Goal: Check status: Check status

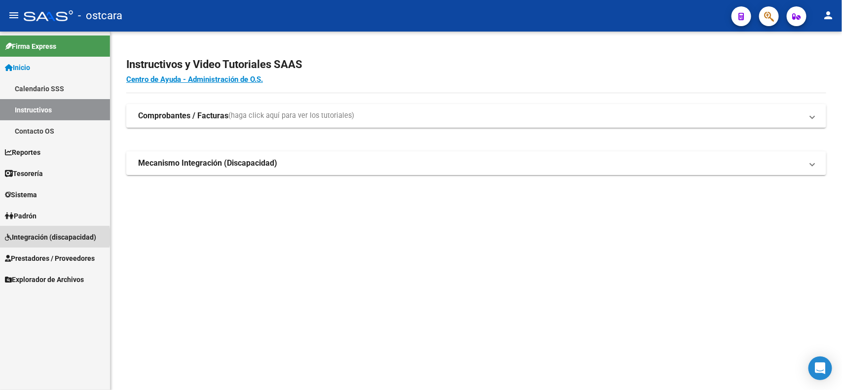
click at [41, 237] on span "Integración (discapacidad)" at bounding box center [50, 237] width 91 height 11
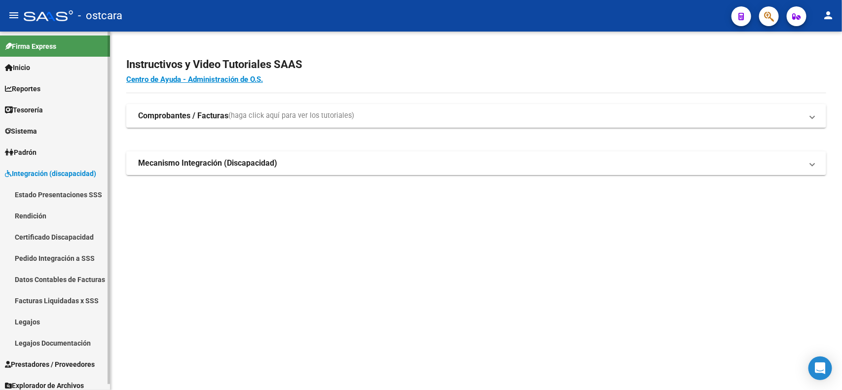
click at [30, 321] on link "Legajos" at bounding box center [55, 321] width 110 height 21
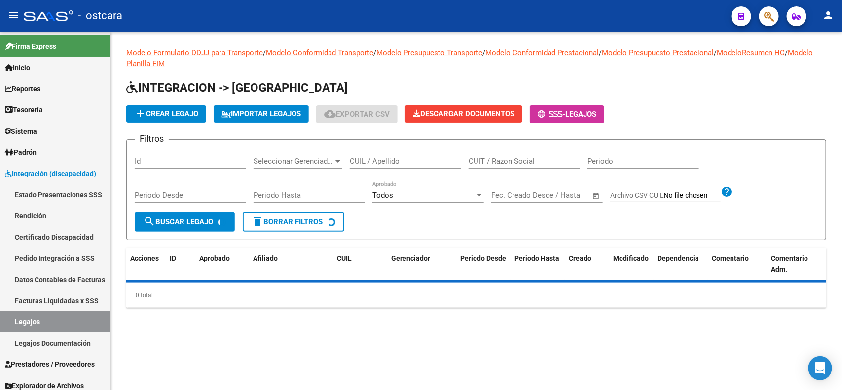
click at [494, 158] on input "CUIT / Razon Social" at bounding box center [523, 161] width 111 height 9
paste input "23233414654"
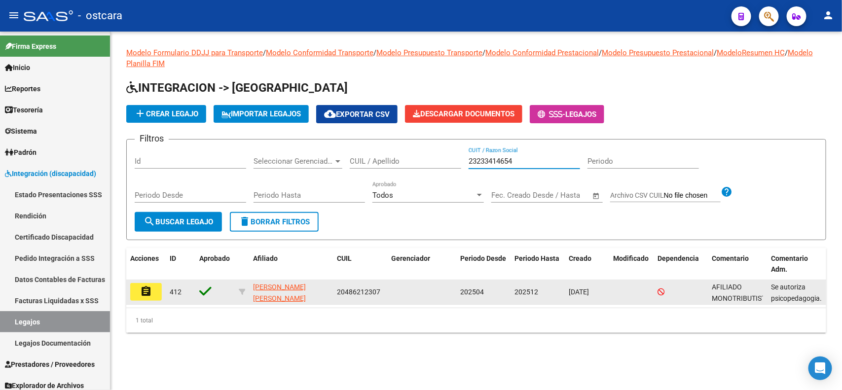
type input "23233414654"
click at [151, 291] on mat-icon "assignment" at bounding box center [146, 291] width 12 height 12
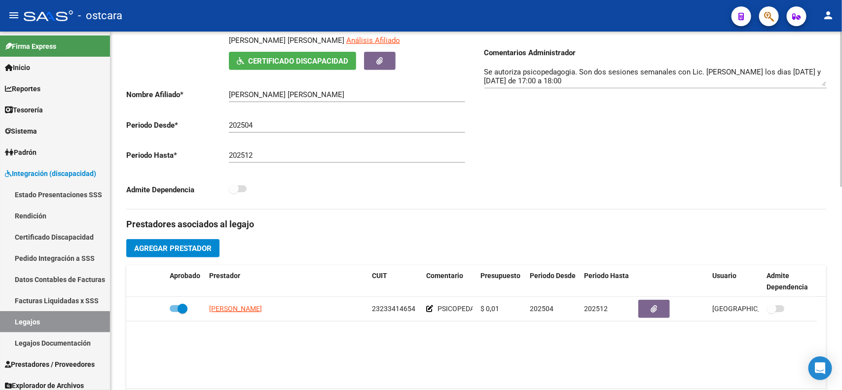
scroll to position [247, 0]
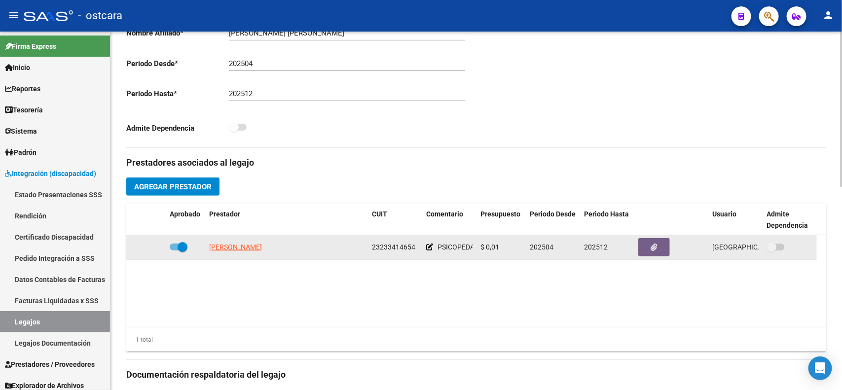
click at [250, 243] on span "[PERSON_NAME]" at bounding box center [235, 247] width 53 height 8
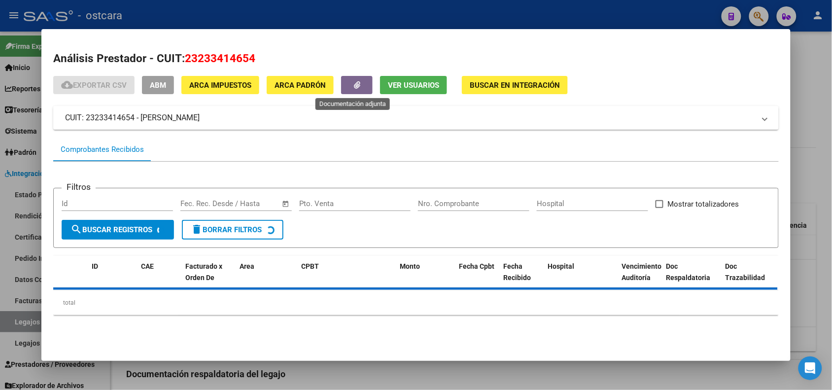
click at [348, 87] on button "button" at bounding box center [357, 85] width 32 height 18
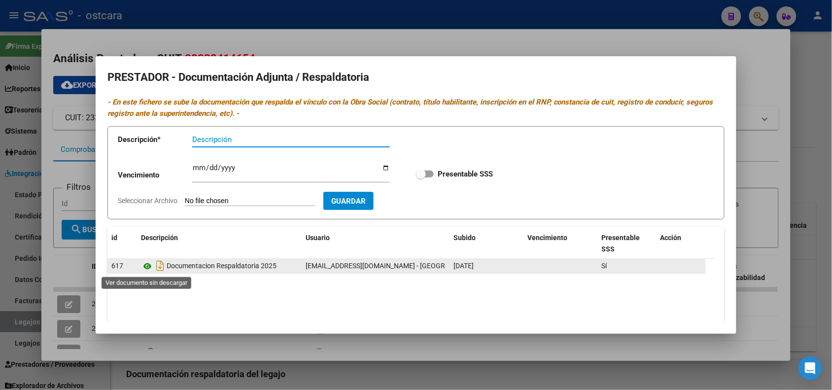
click at [144, 270] on icon at bounding box center [147, 266] width 13 height 12
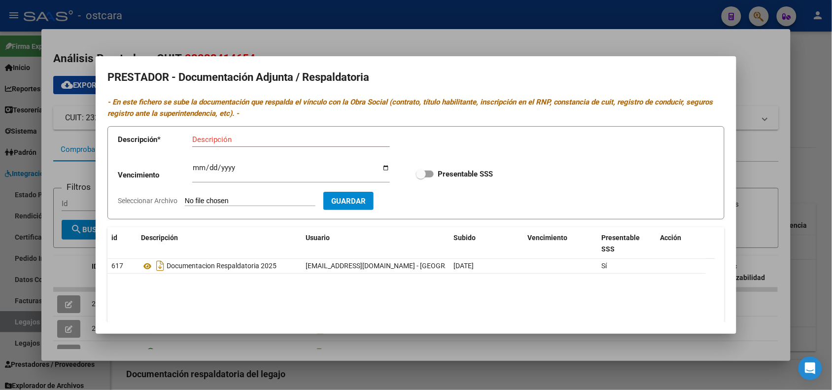
click at [757, 75] on div at bounding box center [416, 195] width 832 height 390
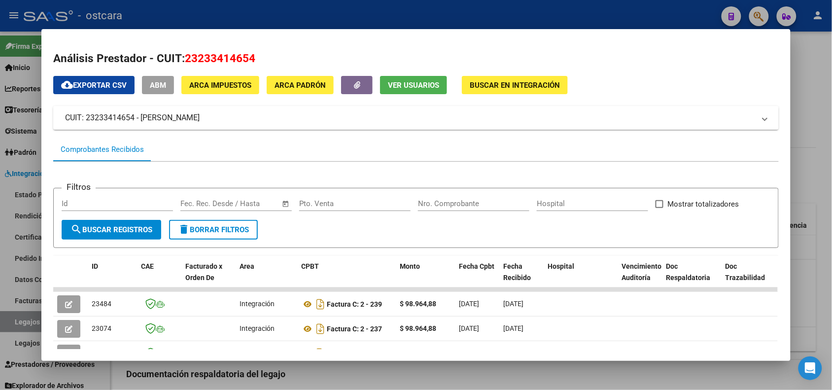
click at [817, 72] on div at bounding box center [416, 195] width 832 height 390
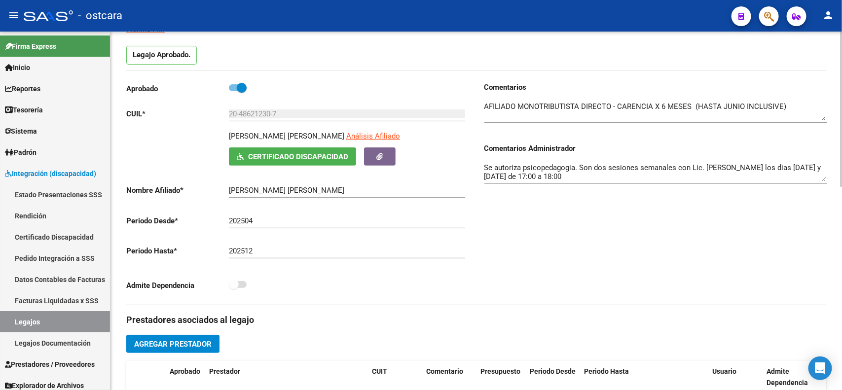
scroll to position [0, 0]
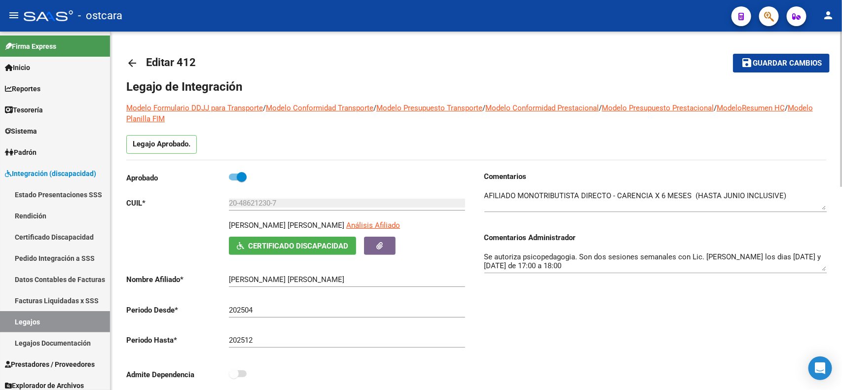
click at [132, 61] on mat-icon "arrow_back" at bounding box center [132, 63] width 12 height 12
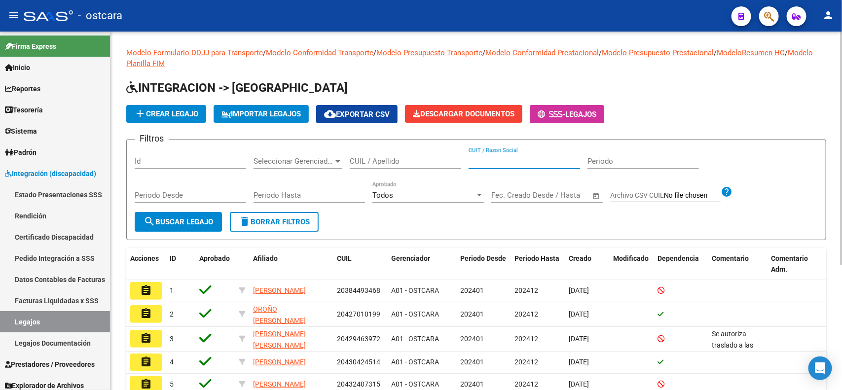
click at [513, 157] on input "CUIT / Razon Social" at bounding box center [523, 161] width 111 height 9
paste input "23385713134"
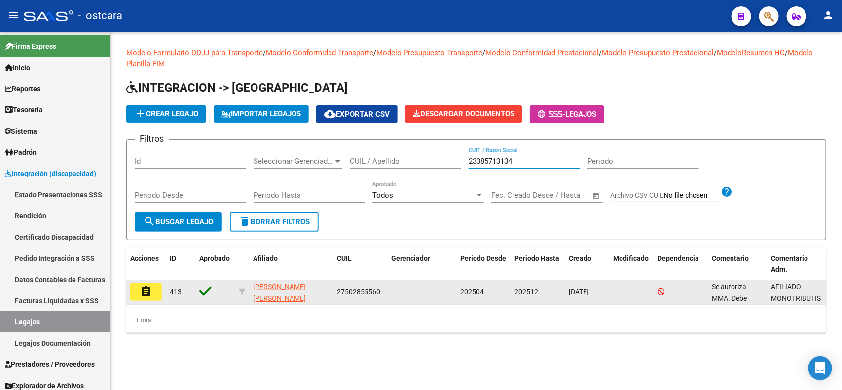
type input "23385713134"
click at [153, 293] on button "assignment" at bounding box center [146, 292] width 32 height 18
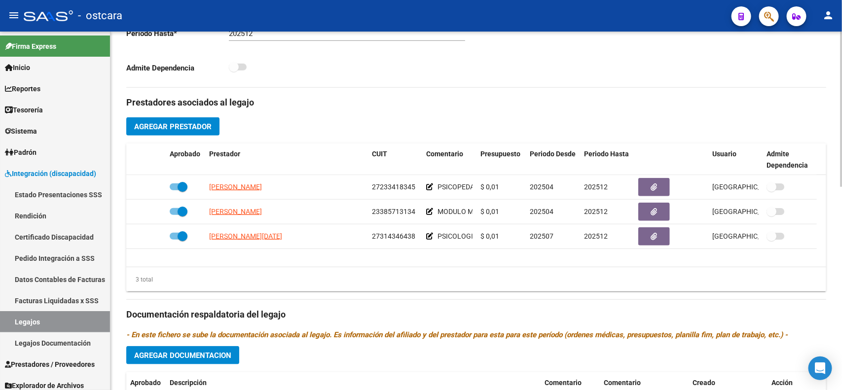
scroll to position [308, 0]
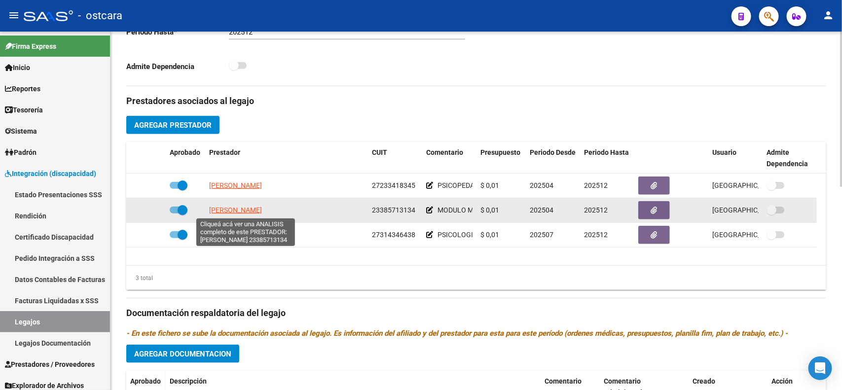
click at [255, 212] on span "[PERSON_NAME]" at bounding box center [235, 210] width 53 height 8
type textarea "23385713134"
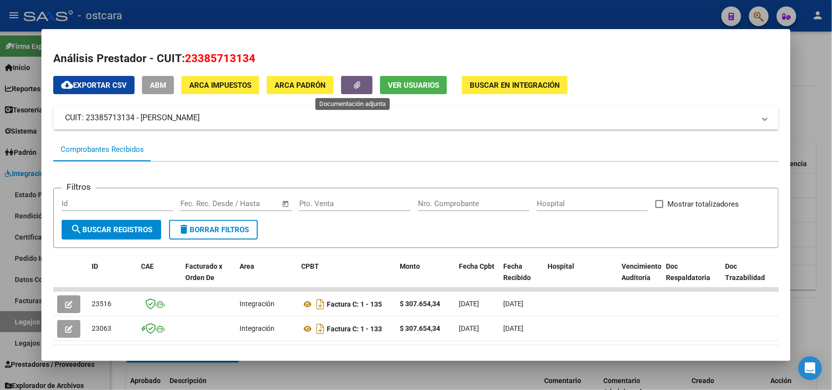
click at [356, 84] on icon "button" at bounding box center [357, 84] width 6 height 7
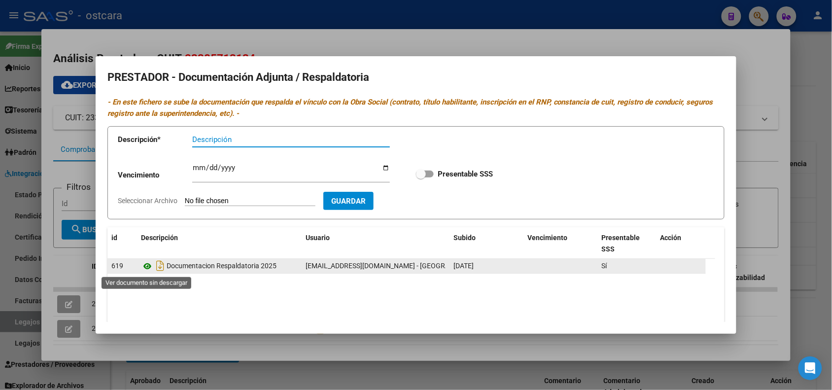
click at [146, 266] on icon at bounding box center [147, 266] width 13 height 12
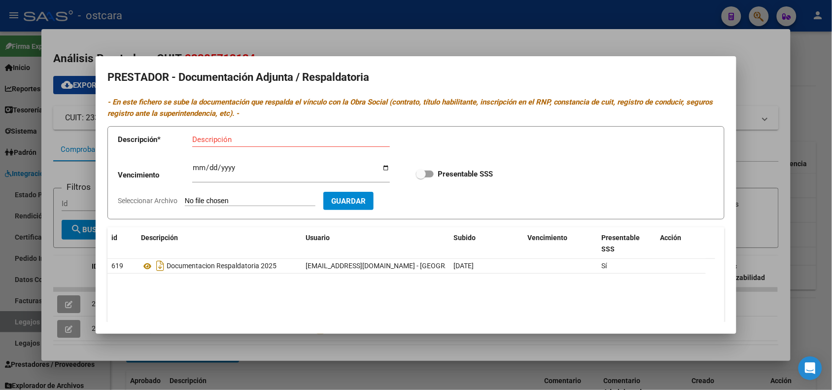
click at [745, 115] on div at bounding box center [416, 195] width 832 height 390
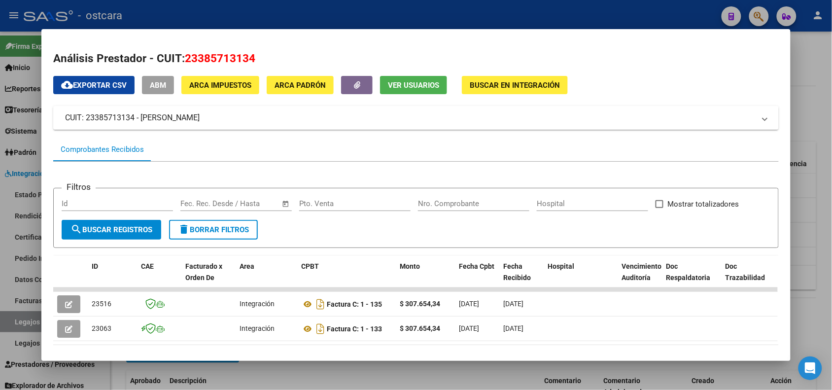
click at [810, 94] on div at bounding box center [416, 195] width 832 height 390
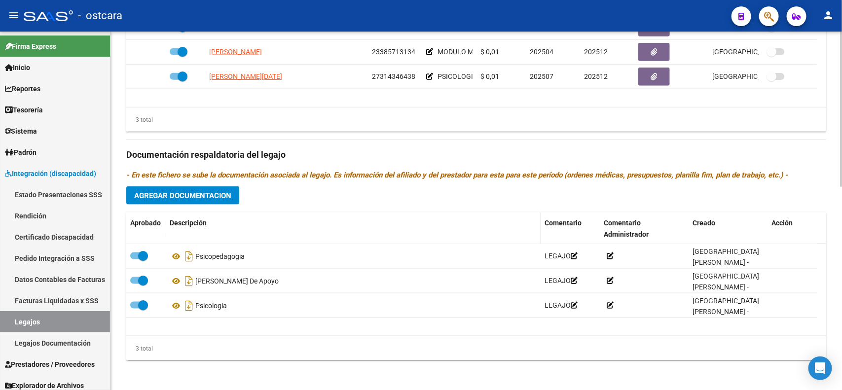
scroll to position [467, 0]
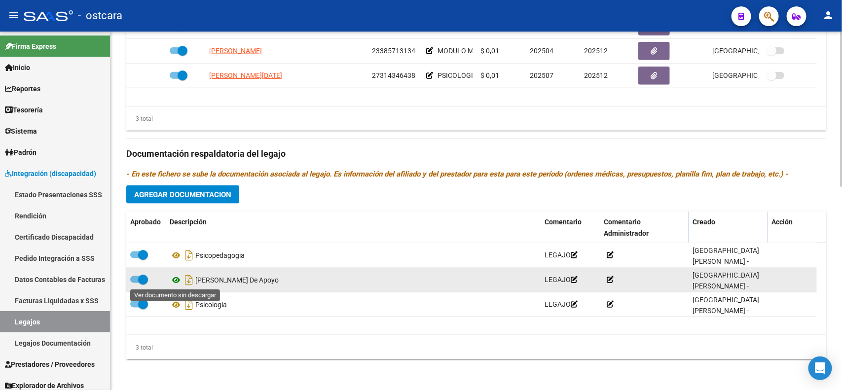
click at [174, 282] on icon at bounding box center [176, 280] width 13 height 12
